Goal: Navigation & Orientation: Go to known website

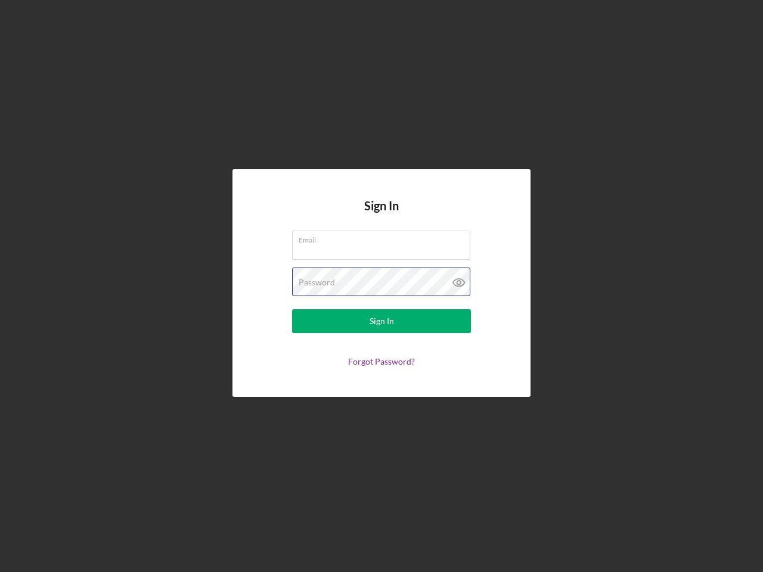
click at [382, 286] on div "Password" at bounding box center [381, 283] width 179 height 30
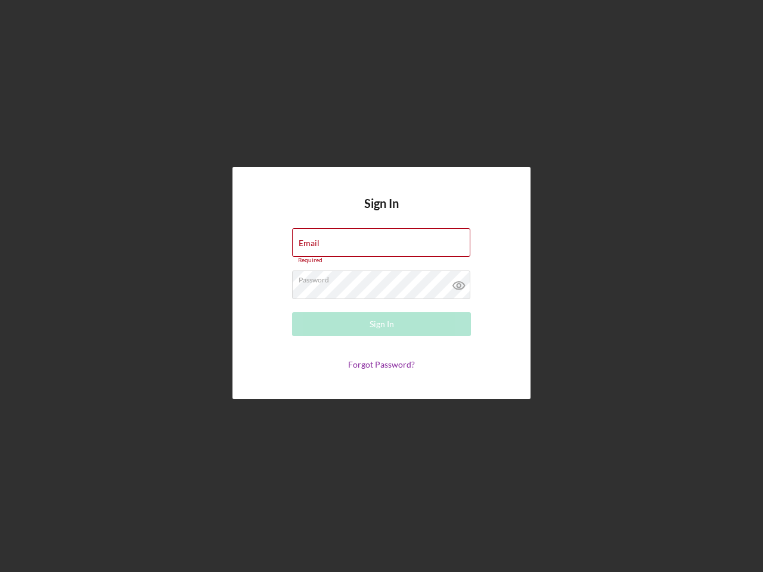
click at [459, 283] on icon at bounding box center [459, 286] width 30 height 30
